Goal: Check status: Check status

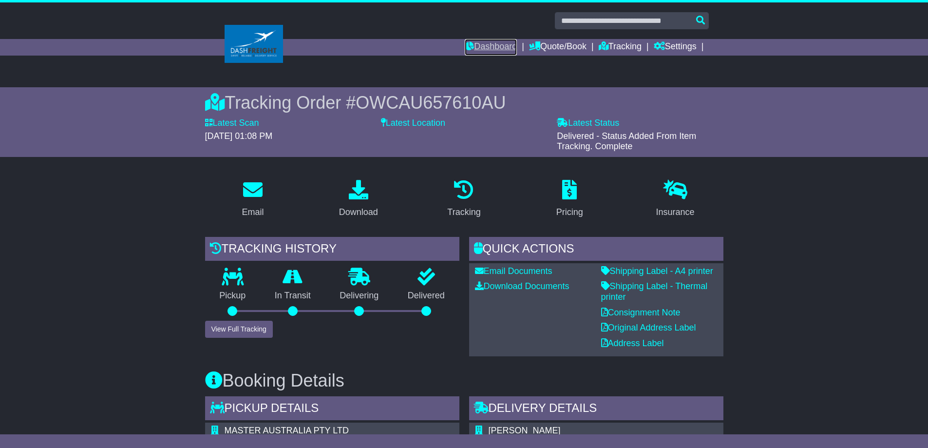
click at [474, 46] on link "Dashboard" at bounding box center [491, 47] width 52 height 17
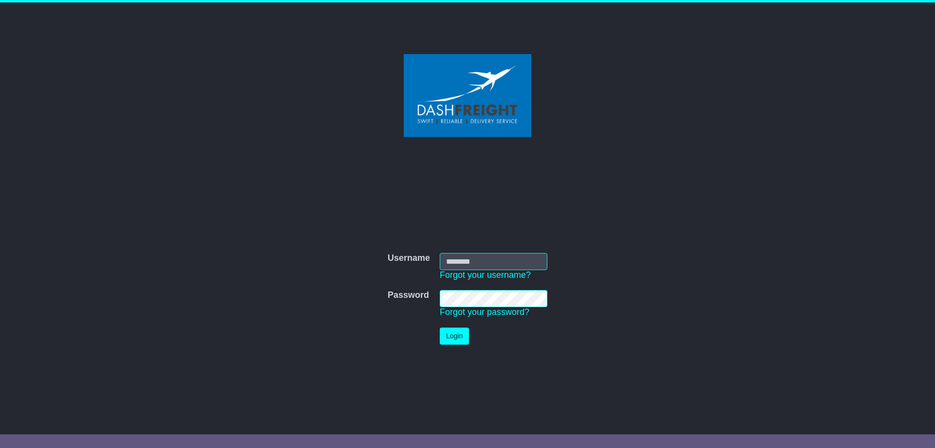
type input "**********"
click at [447, 332] on button "Login" at bounding box center [454, 335] width 29 height 17
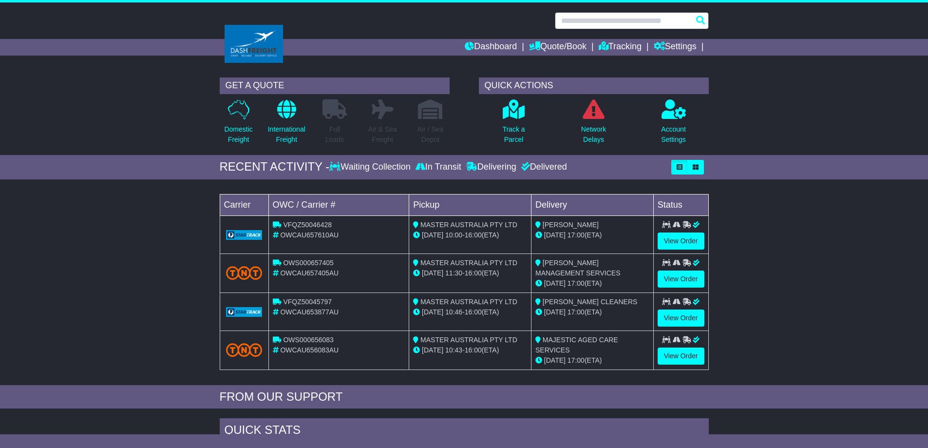
click at [578, 22] on input "text" at bounding box center [632, 20] width 154 height 17
paste input "**********"
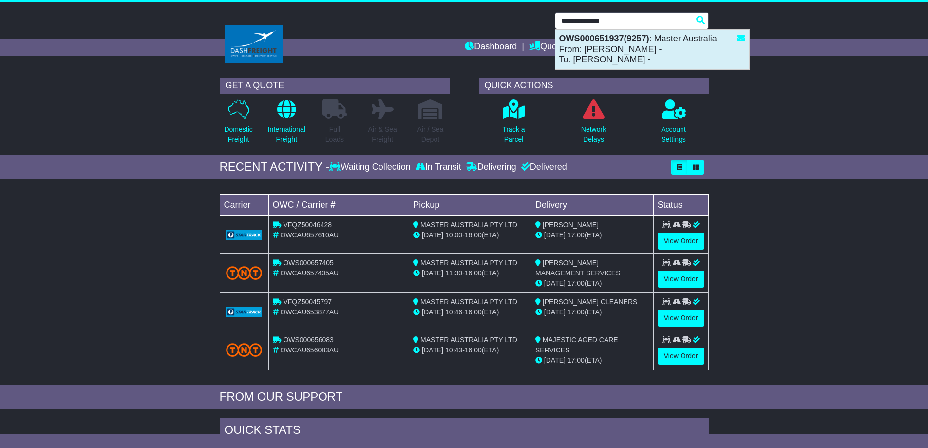
click at [611, 43] on div "OWS000651937(9257) : Master Australia From: johnny - To: Daniela -" at bounding box center [652, 49] width 194 height 39
type input "**********"
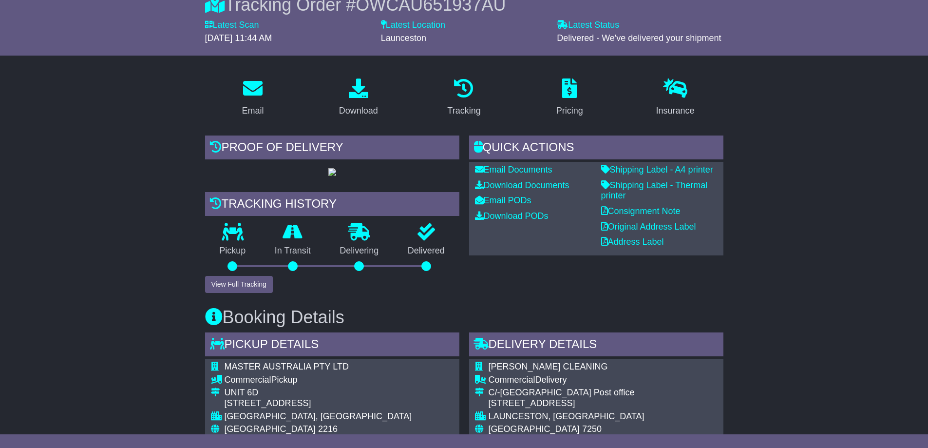
scroll to position [97, 0]
click at [335, 176] on img at bounding box center [332, 173] width 8 height 8
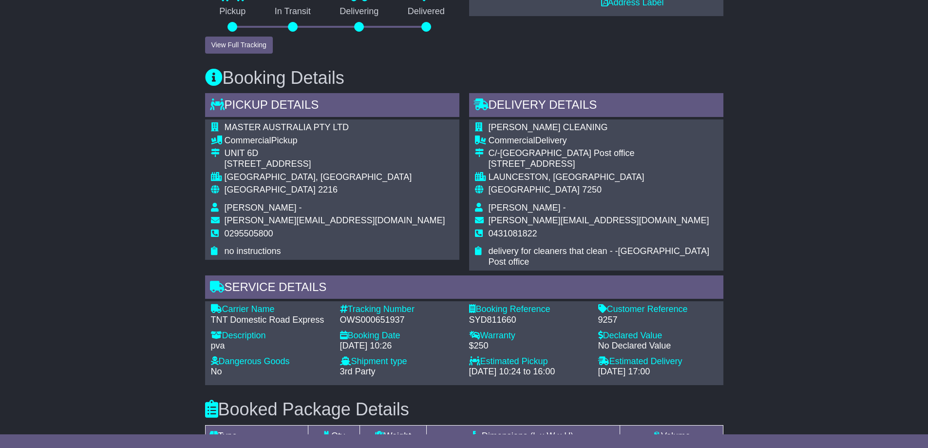
scroll to position [195, 0]
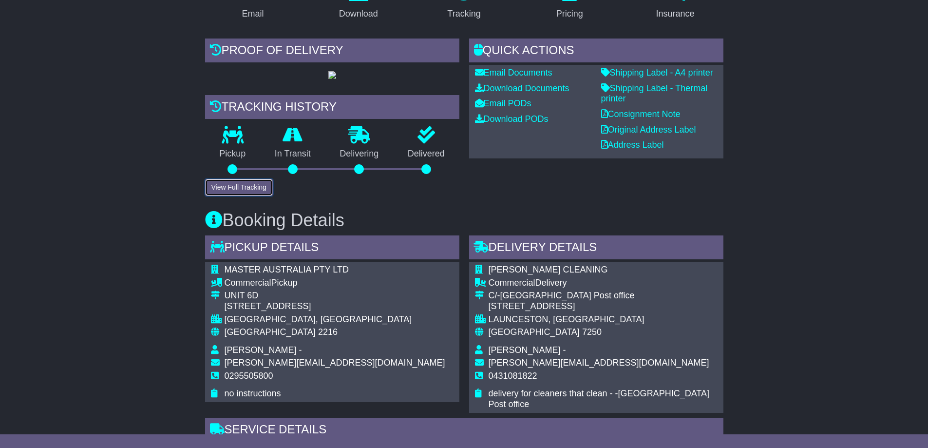
click at [242, 196] on button "View Full Tracking" at bounding box center [239, 187] width 68 height 17
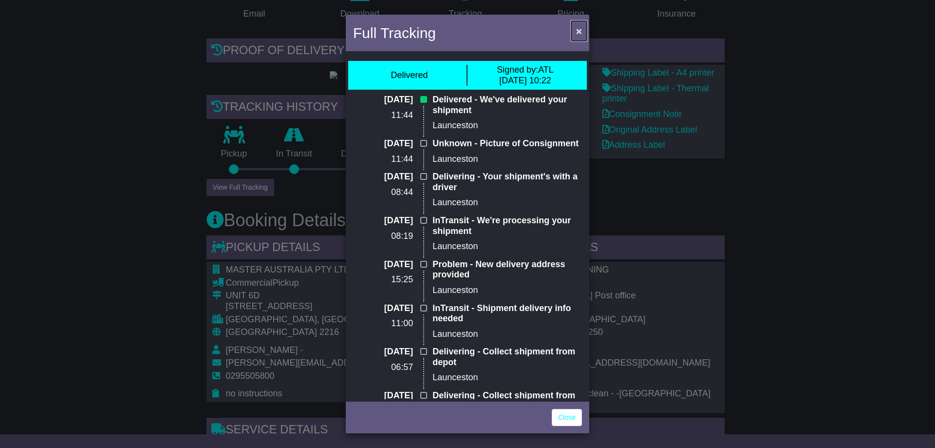
click at [583, 27] on button "×" at bounding box center [579, 31] width 16 height 20
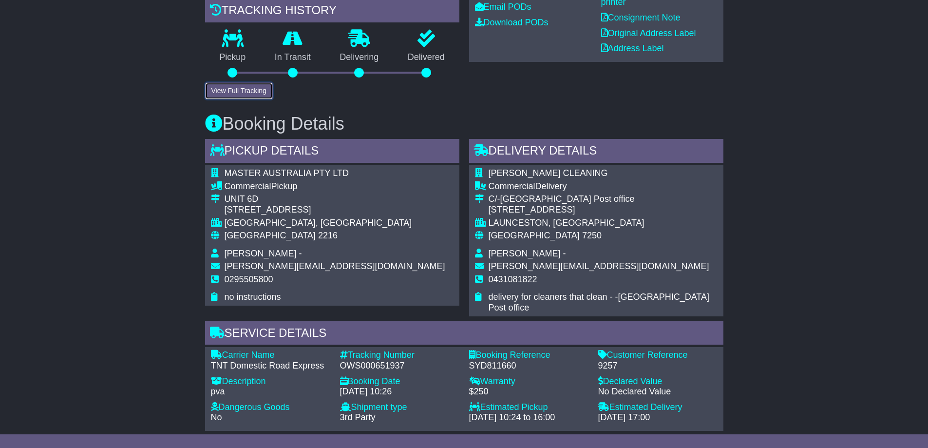
scroll to position [292, 0]
drag, startPoint x: 577, startPoint y: 292, endPoint x: 487, endPoint y: 295, distance: 90.2
click at [487, 216] on tr "C/-[GEOGRAPHIC_DATA] Post office [STREET_ADDRESS]" at bounding box center [596, 204] width 243 height 23
copy tr "C/-[GEOGRAPHIC_DATA] Post office [STREET_ADDRESS]"
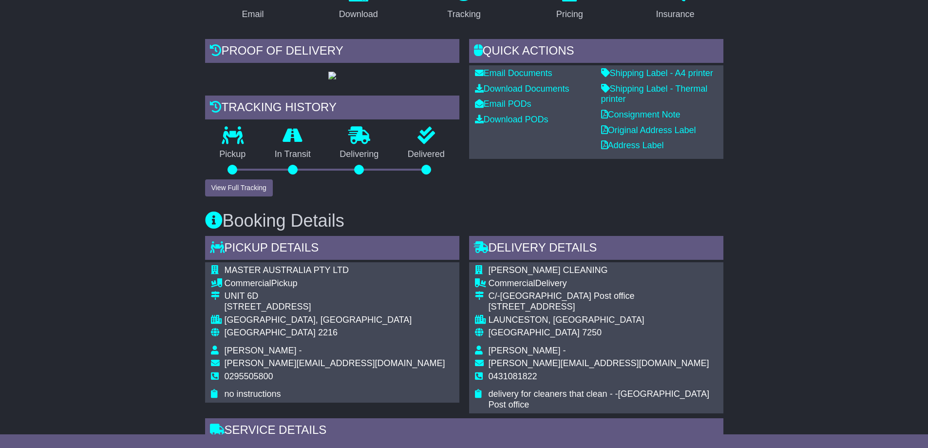
scroll to position [195, 0]
click at [693, 195] on div "Quick Actions Email Documents Download Documents Email PODs Download PODs Shipp…" at bounding box center [596, 116] width 264 height 157
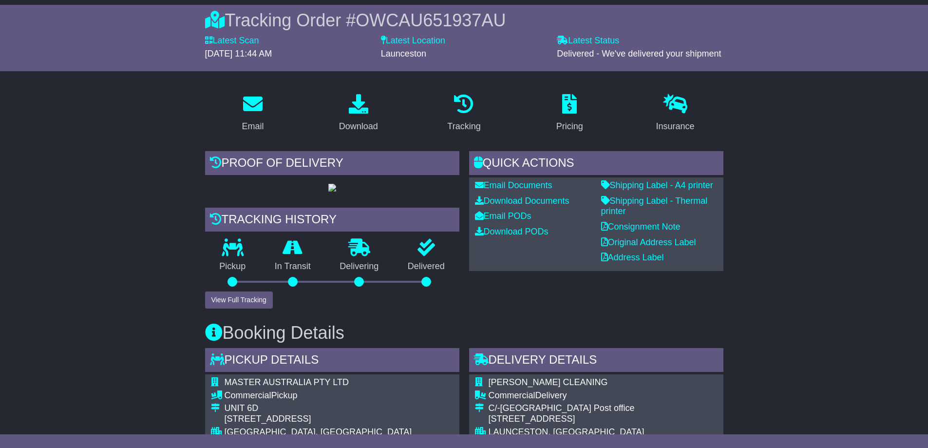
scroll to position [0, 0]
